Goal: Transaction & Acquisition: Book appointment/travel/reservation

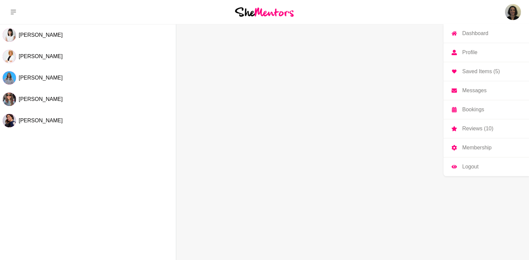
click at [509, 13] on img at bounding box center [513, 12] width 16 height 16
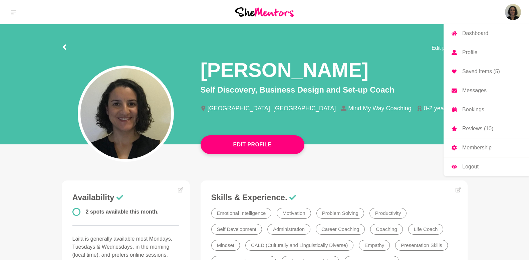
click at [478, 32] on p "Dashboard" at bounding box center [476, 33] width 26 height 5
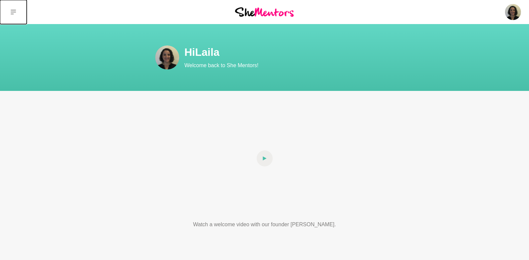
click at [16, 9] on icon at bounding box center [13, 11] width 5 height 5
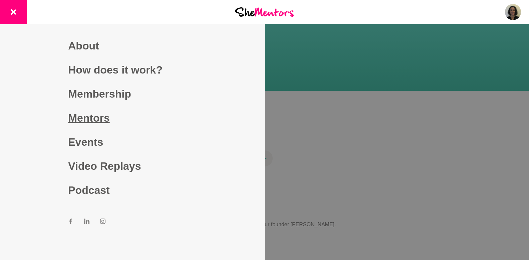
click at [73, 117] on link "Mentors" at bounding box center [132, 118] width 128 height 24
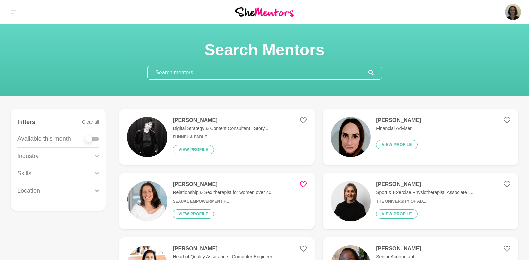
click at [225, 67] on input "text" at bounding box center [258, 72] width 221 height 13
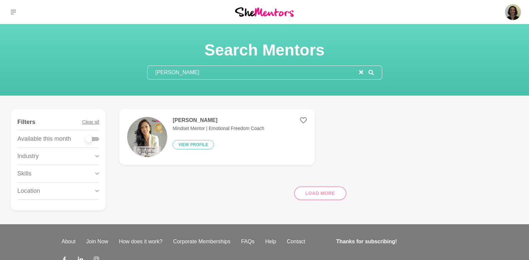
type input "jen gautier"
click at [190, 118] on h4 "[PERSON_NAME]" at bounding box center [219, 120] width 92 height 7
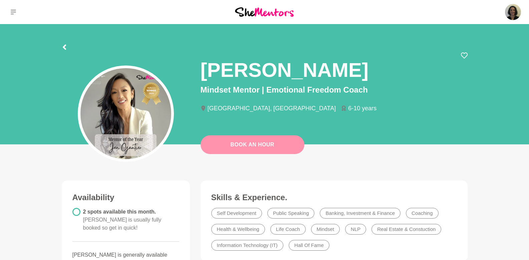
click at [240, 142] on link "Book An Hour" at bounding box center [253, 144] width 104 height 19
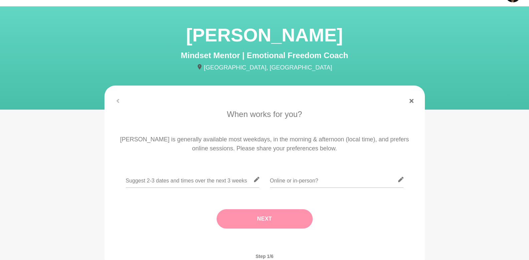
scroll to position [18, 0]
click at [187, 181] on input "text" at bounding box center [193, 179] width 134 height 16
click at [234, 182] on input "text" at bounding box center [193, 179] width 134 height 16
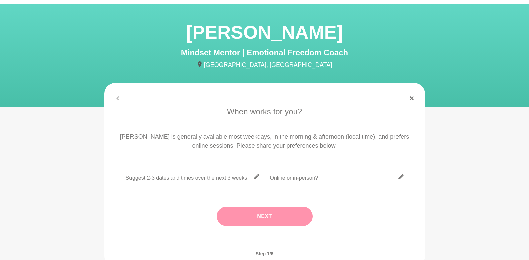
scroll to position [21, 0]
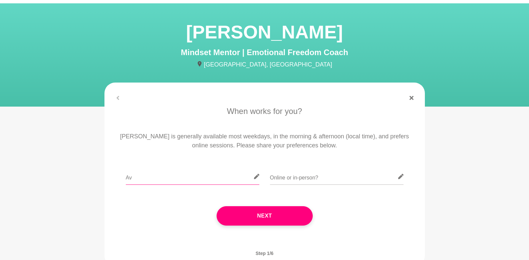
type input "A"
type input "Available Monday/Tuesday/Wednesday from 9.30 to 1pm"
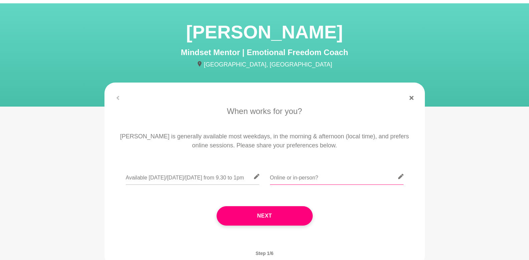
click at [345, 179] on input "text" at bounding box center [337, 176] width 134 height 16
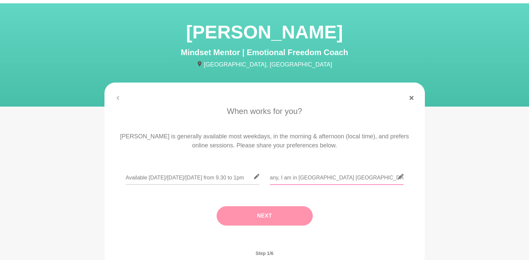
type input "any, I am in Rockdale Sydney"
click at [279, 209] on button "Next" at bounding box center [265, 215] width 96 height 19
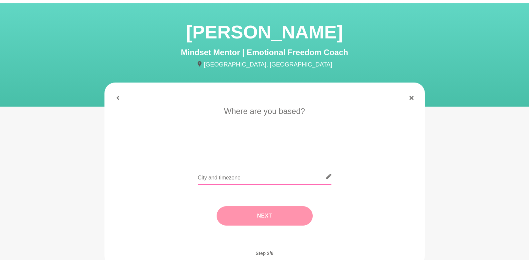
click at [257, 178] on input "text" at bounding box center [265, 176] width 134 height 16
type input "Rockdale, NSW"
click at [238, 217] on button "Next" at bounding box center [265, 215] width 96 height 19
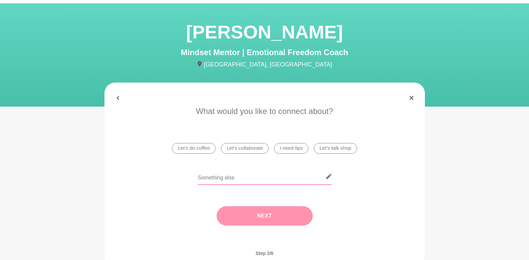
click at [226, 179] on input "text" at bounding box center [265, 176] width 134 height 16
click at [294, 150] on li "I need tips" at bounding box center [291, 148] width 34 height 11
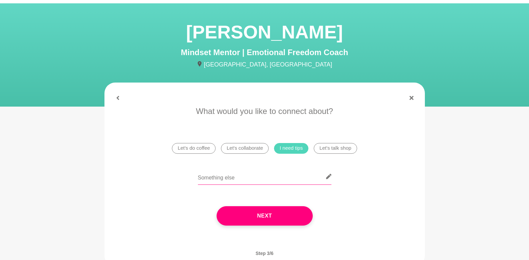
click at [277, 181] on input "text" at bounding box center [265, 176] width 134 height 16
click at [259, 179] on input "I'm feeling really stuck in my business journey, questionning every move and de…" at bounding box center [265, 176] width 134 height 16
click at [266, 179] on input "I'm feeling really stuck in my business journey, questioning every move and dec…" at bounding box center [265, 176] width 134 height 16
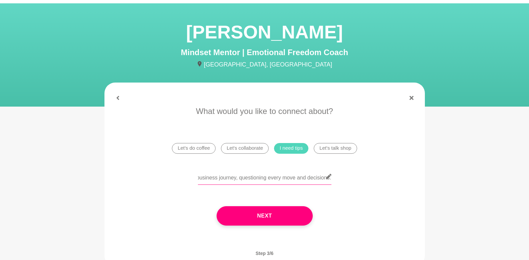
drag, startPoint x: 316, startPoint y: 179, endPoint x: 340, endPoint y: 183, distance: 24.4
click at [340, 183] on div "I'm feeling really stuck in my business journey, questioning every move and dec…" at bounding box center [265, 180] width 302 height 24
drag, startPoint x: 298, startPoint y: 182, endPoint x: 350, endPoint y: 183, distance: 52.1
click at [350, 183] on div "I'm feeling really stuck in my business journey, questioning every move and dec…" at bounding box center [265, 180] width 302 height 24
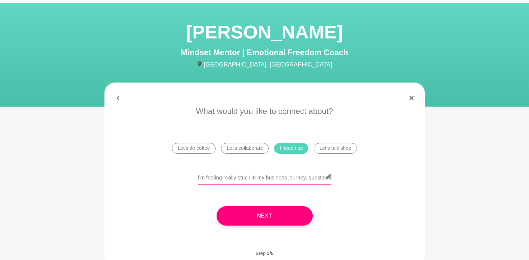
scroll to position [0, 172]
drag, startPoint x: 309, startPoint y: 180, endPoint x: 381, endPoint y: 184, distance: 72.3
click at [381, 184] on div "I'm feeling really stuck in my business journey, questioning every move and dec…" at bounding box center [265, 180] width 302 height 24
click at [311, 182] on input "I'm feeling really stuck in my business journey, questioning every move and dec…" at bounding box center [265, 176] width 134 height 16
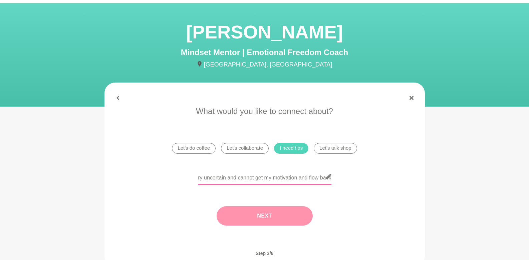
type input "I'm feeling really stuck in my business journey, questioning every move and dec…"
click at [284, 214] on button "Next" at bounding box center [265, 215] width 96 height 19
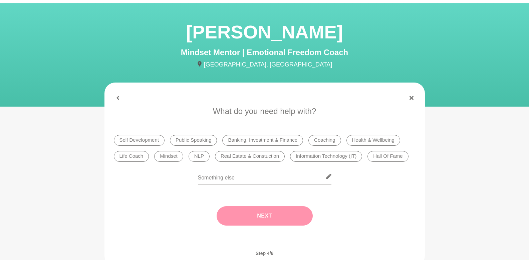
click at [152, 143] on li "Self Development" at bounding box center [139, 140] width 51 height 11
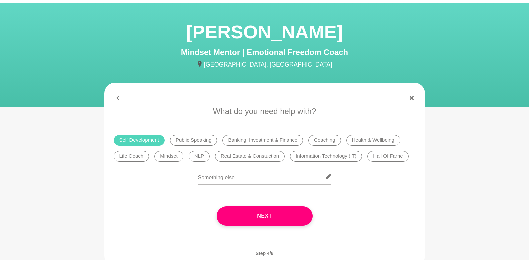
click at [170, 155] on li "Mindset" at bounding box center [168, 156] width 29 height 11
click at [327, 139] on li "Coaching" at bounding box center [325, 140] width 32 height 11
click at [318, 138] on li "Coaching" at bounding box center [325, 140] width 32 height 11
click at [216, 176] on input "text" at bounding box center [265, 176] width 134 height 16
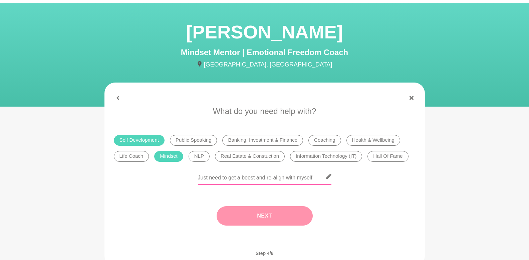
type input "Just need to get a boost and re-align with myself"
click at [278, 215] on button "Next" at bounding box center [265, 215] width 96 height 19
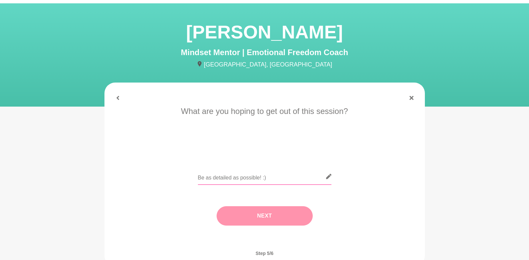
click at [245, 176] on input "text" at bounding box center [265, 176] width 134 height 16
type input "boost and re-alignment"
click at [285, 216] on button "Next" at bounding box center [265, 215] width 96 height 19
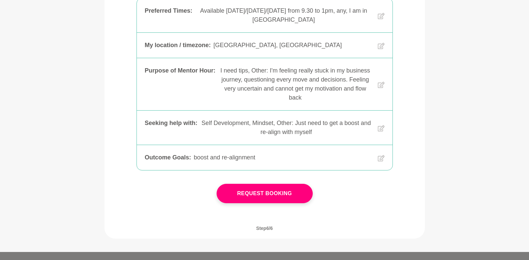
scroll to position [152, 0]
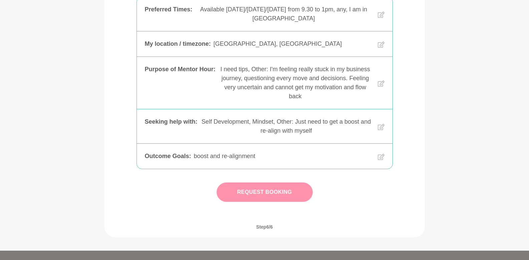
click at [255, 194] on button "Request Booking" at bounding box center [265, 191] width 96 height 19
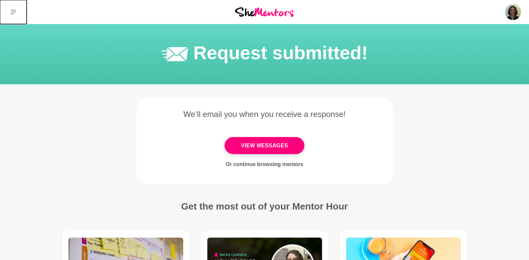
click at [8, 11] on button at bounding box center [13, 12] width 27 height 24
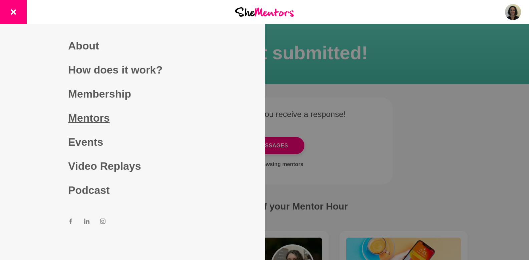
click at [87, 113] on link "Mentors" at bounding box center [132, 118] width 128 height 24
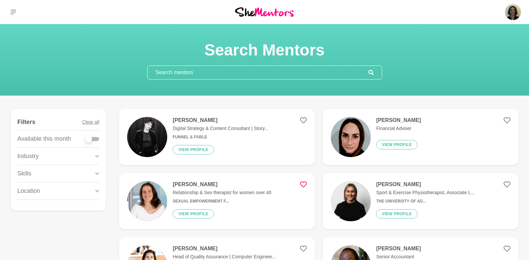
click at [201, 73] on input "text" at bounding box center [258, 72] width 221 height 13
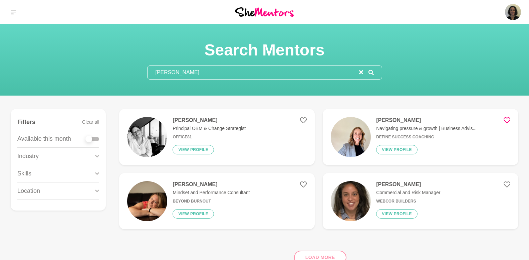
click at [508, 121] on icon at bounding box center [507, 120] width 7 height 7
drag, startPoint x: 185, startPoint y: 72, endPoint x: 131, endPoint y: 68, distance: 54.3
click at [131, 68] on div "Search Mentors sarah" at bounding box center [264, 59] width 513 height 39
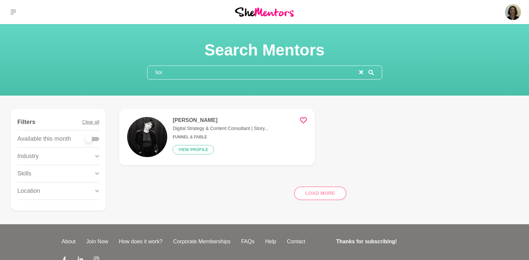
click at [306, 121] on icon at bounding box center [303, 120] width 7 height 7
drag, startPoint x: 183, startPoint y: 70, endPoint x: 144, endPoint y: 71, distance: 38.4
click at [144, 71] on section "Search Mentors lior" at bounding box center [265, 59] width 257 height 39
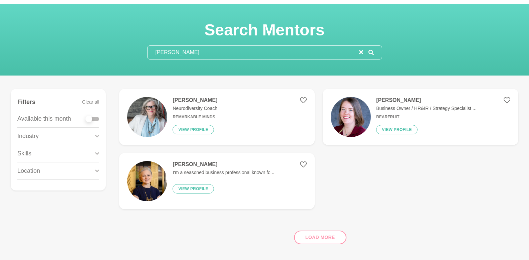
scroll to position [20, 0]
drag, startPoint x: 180, startPoint y: 53, endPoint x: 131, endPoint y: 49, distance: 49.0
click at [131, 49] on div "Search Mentors beck" at bounding box center [264, 39] width 513 height 39
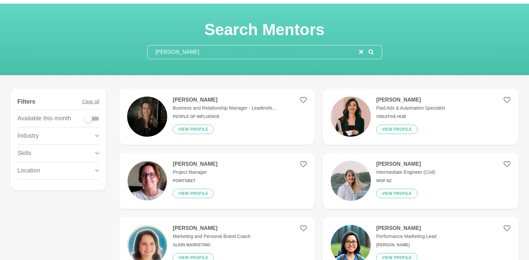
scroll to position [0, 0]
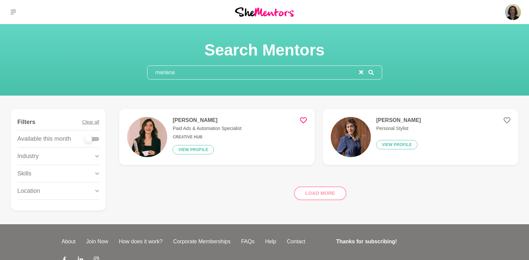
click at [303, 120] on icon at bounding box center [303, 120] width 7 height 7
click at [213, 73] on input "mariana" at bounding box center [254, 72] width 212 height 13
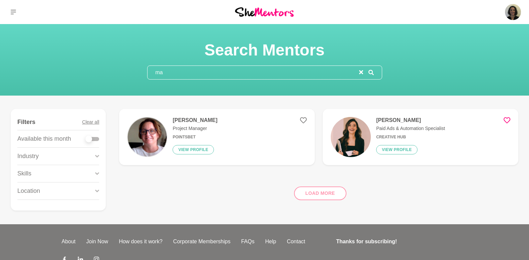
type input "m"
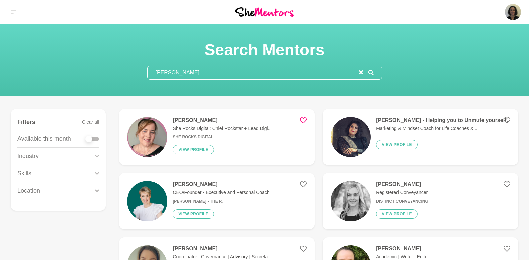
click at [302, 119] on icon at bounding box center [303, 120] width 7 height 7
drag, startPoint x: 185, startPoint y: 73, endPoint x: 132, endPoint y: 74, distance: 53.5
click at [132, 74] on div "Search Mentors ruth sa" at bounding box center [264, 59] width 513 height 39
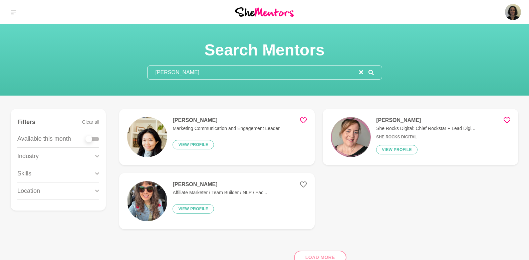
click at [306, 119] on icon at bounding box center [303, 120] width 7 height 7
drag, startPoint x: 182, startPoint y: 74, endPoint x: 139, endPoint y: 75, distance: 43.8
click at [139, 75] on section "Search Mentors marlene" at bounding box center [265, 59] width 257 height 39
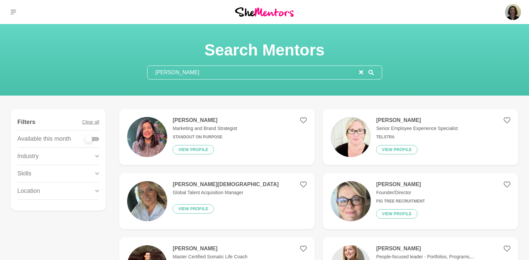
type input "jill aba"
click at [298, 119] on figure "Jill Absolom Marketing and Brand Strategist Standout On Purpose View profile" at bounding box center [217, 137] width 196 height 56
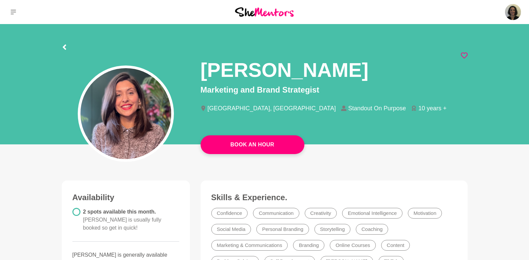
click at [465, 56] on icon at bounding box center [464, 55] width 7 height 7
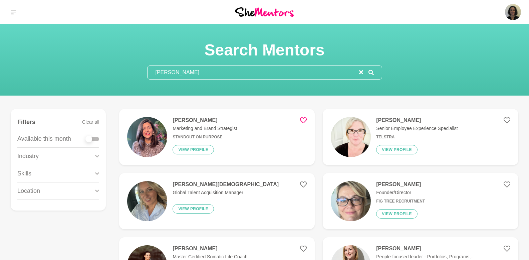
click at [178, 120] on h4 "[PERSON_NAME]" at bounding box center [205, 120] width 64 height 7
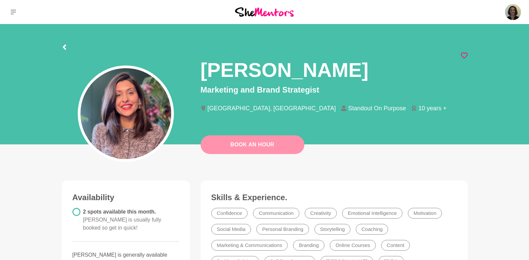
click at [265, 149] on link "Book An Hour" at bounding box center [253, 144] width 104 height 19
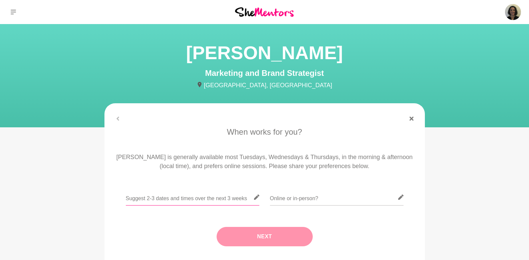
click at [196, 204] on input "text" at bounding box center [193, 197] width 134 height 16
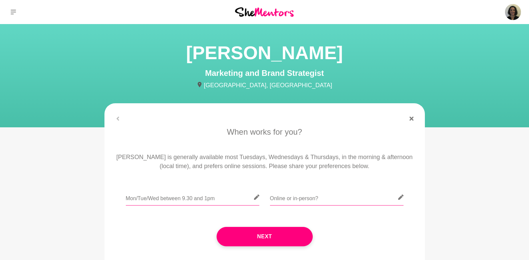
type input "Mon/Tue/Wed between 9.30 and 1pm"
click at [295, 199] on input "text" at bounding box center [337, 197] width 134 height 16
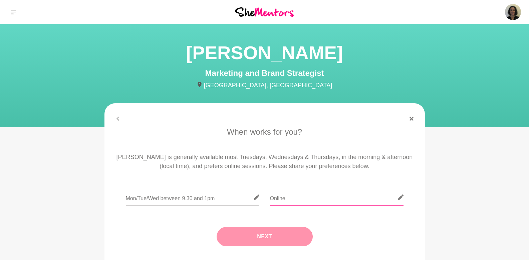
type input "Online"
click at [286, 239] on button "Next" at bounding box center [265, 236] width 96 height 19
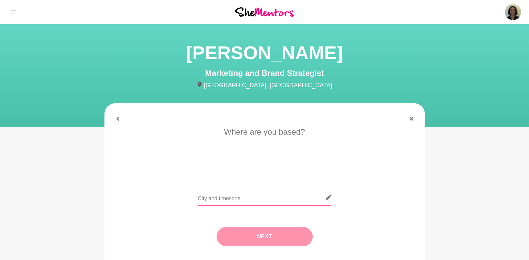
click at [232, 198] on input "text" at bounding box center [265, 197] width 134 height 16
type input "Sydney"
click at [239, 237] on button "Next" at bounding box center [265, 236] width 96 height 19
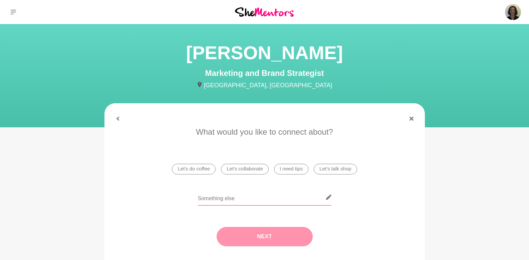
click at [220, 198] on input "text" at bounding box center [265, 197] width 134 height 16
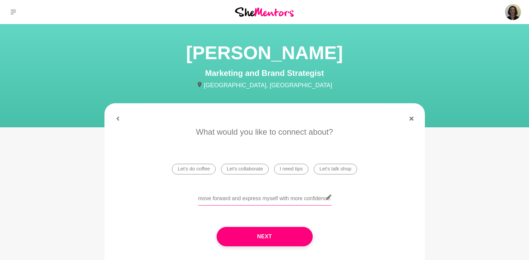
scroll to position [0, 157]
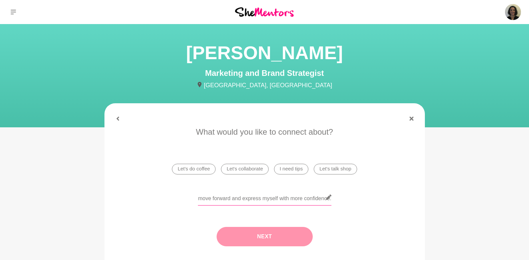
type input "Would love to chat more about aligned marketing and how I can move forward and …"
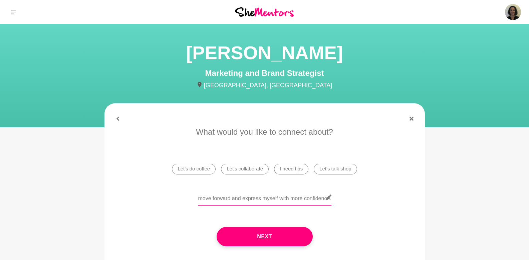
drag, startPoint x: 293, startPoint y: 198, endPoint x: 350, endPoint y: 203, distance: 58.0
click at [350, 203] on div "Would love to chat more about aligned marketing and how I can move forward and …" at bounding box center [265, 201] width 302 height 24
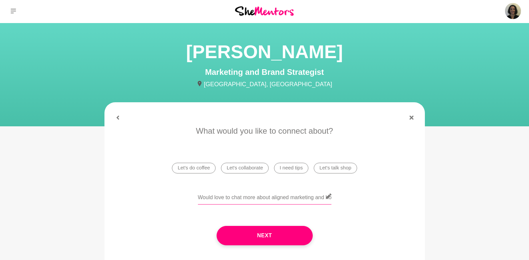
scroll to position [1, 0]
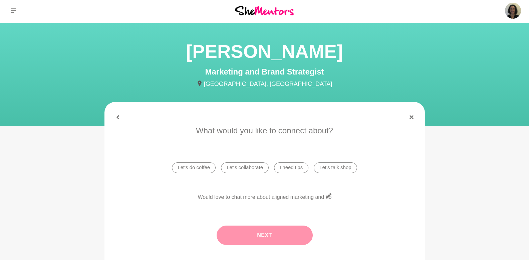
click at [265, 229] on button "Next" at bounding box center [265, 234] width 96 height 19
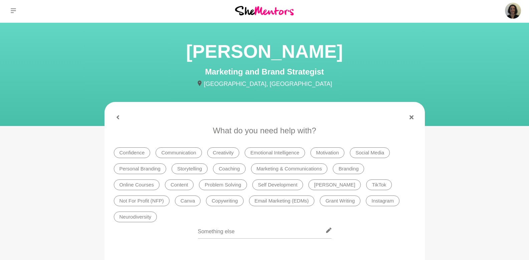
click at [132, 152] on li "Confidence" at bounding box center [132, 152] width 37 height 11
click at [180, 153] on li "Communication" at bounding box center [179, 152] width 46 height 11
click at [369, 151] on li "Social Media" at bounding box center [370, 152] width 40 height 11
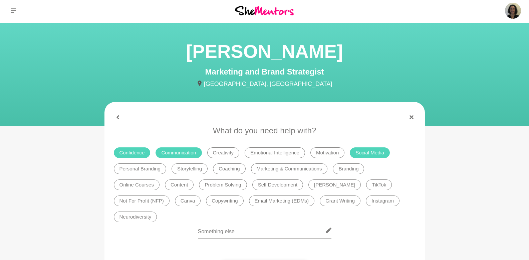
click at [187, 186] on li "Content" at bounding box center [179, 184] width 29 height 11
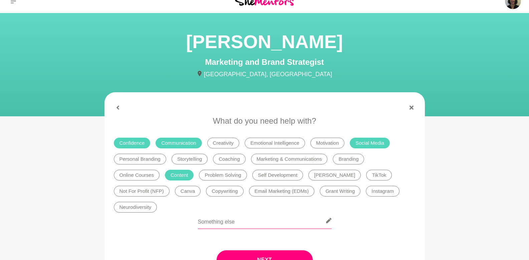
scroll to position [25, 0]
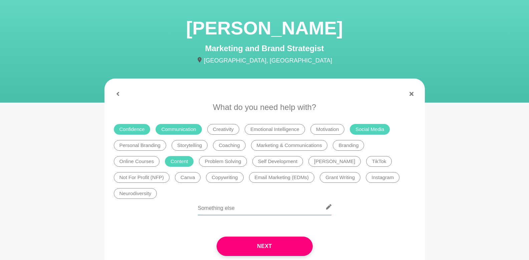
click at [226, 212] on input "text" at bounding box center [265, 207] width 134 height 16
type input "Just general chat around aligned marketing and business"
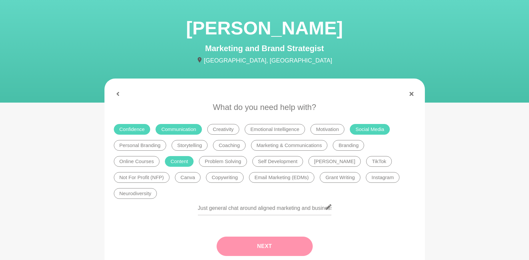
click at [270, 246] on button "Next" at bounding box center [265, 246] width 96 height 19
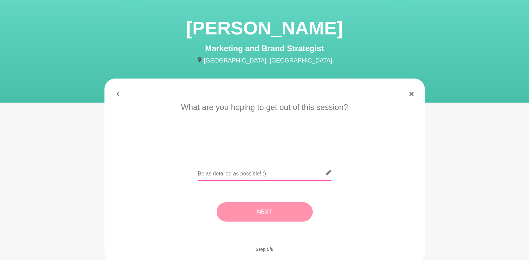
click at [224, 171] on input "text" at bounding box center [265, 172] width 134 height 16
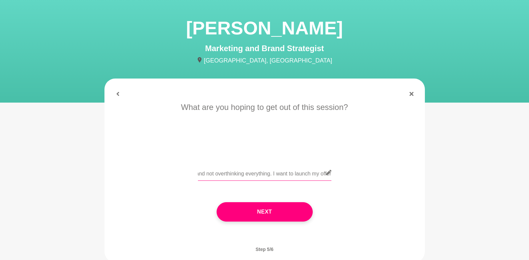
scroll to position [0, 183]
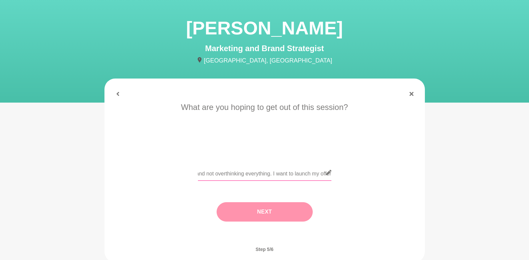
type input "Regain focus and confidence to start posting and sharing with authenticity and …"
click at [284, 213] on button "Next" at bounding box center [265, 211] width 96 height 19
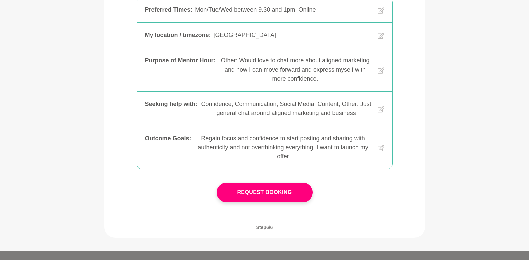
scroll to position [152, 0]
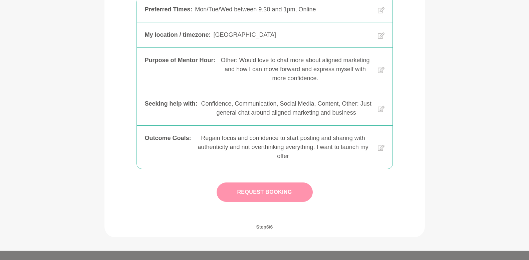
click at [269, 194] on button "Request Booking" at bounding box center [265, 191] width 96 height 19
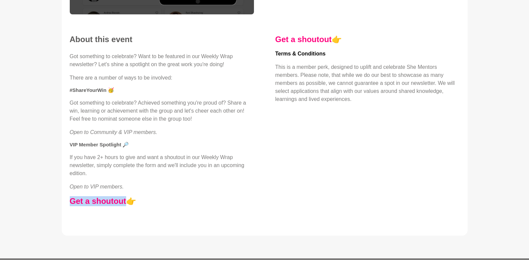
scroll to position [166, 0]
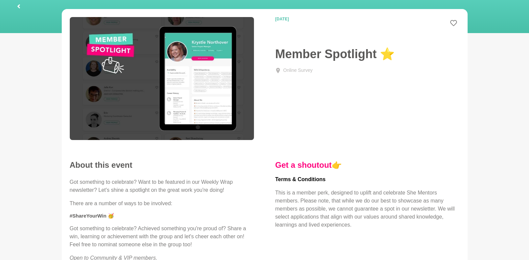
scroll to position [36, 0]
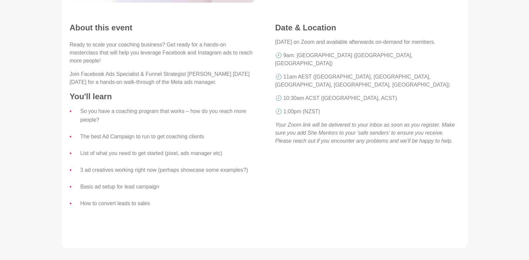
scroll to position [171, 0]
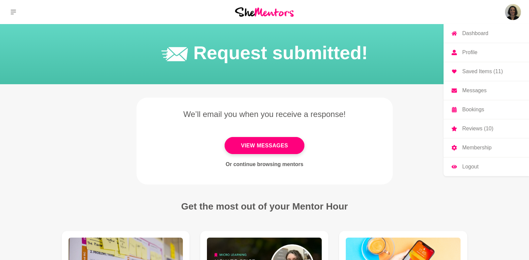
click at [509, 13] on img at bounding box center [513, 12] width 16 height 16
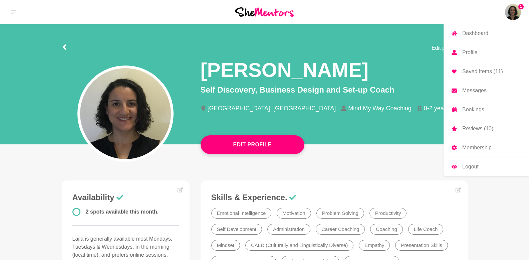
click at [480, 127] on p "Reviews (10)" at bounding box center [478, 128] width 31 height 5
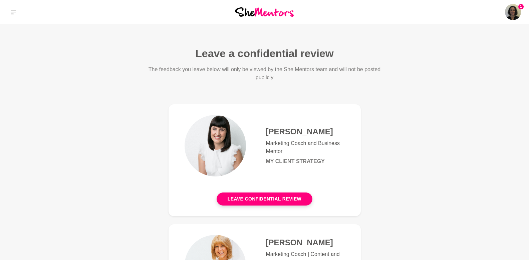
click at [509, 10] on img at bounding box center [513, 12] width 16 height 16
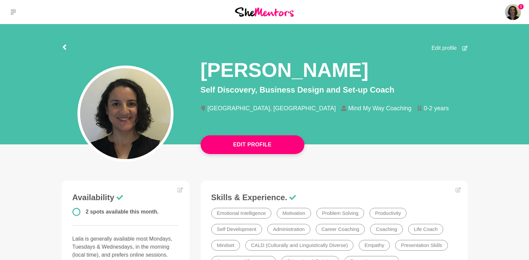
click at [0, 0] on p "Messages" at bounding box center [0, 0] width 0 height 0
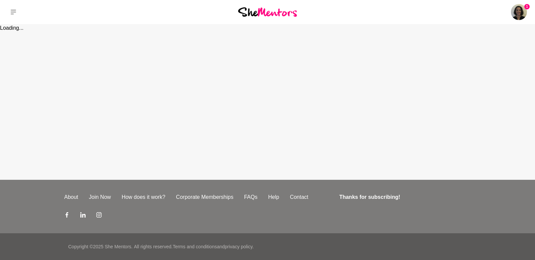
click at [0, 0] on p "Messages" at bounding box center [0, 0] width 0 height 0
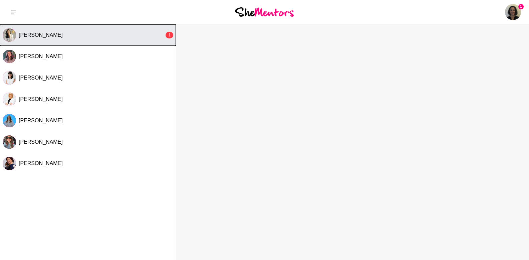
click at [27, 36] on span "[PERSON_NAME]" at bounding box center [41, 35] width 44 height 6
click at [43, 39] on button "[PERSON_NAME]" at bounding box center [88, 34] width 176 height 21
